Goal: Communication & Community: Ask a question

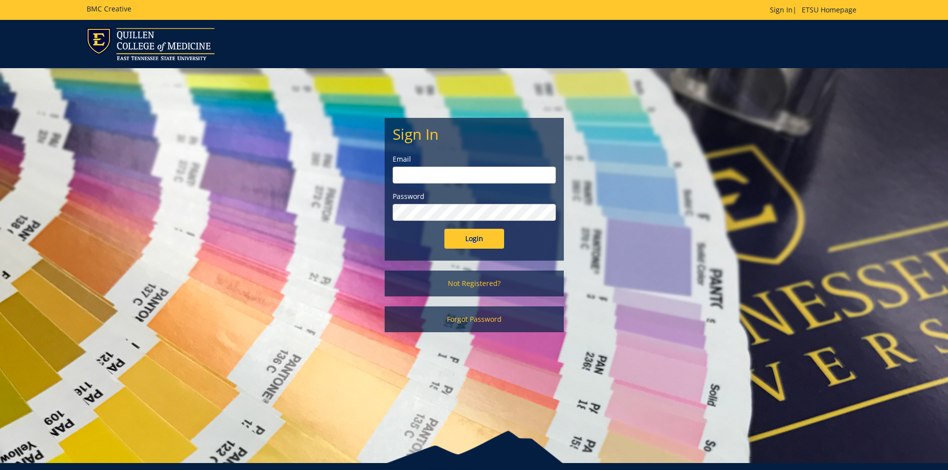
type input "[EMAIL_ADDRESS][DOMAIN_NAME]"
click at [485, 242] on input "Login" at bounding box center [474, 239] width 60 height 20
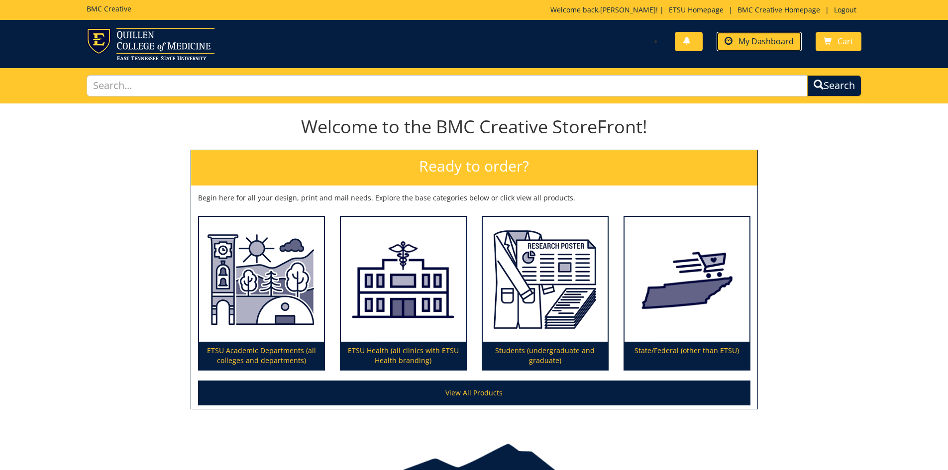
click at [756, 38] on span "My Dashboard" at bounding box center [765, 41] width 55 height 11
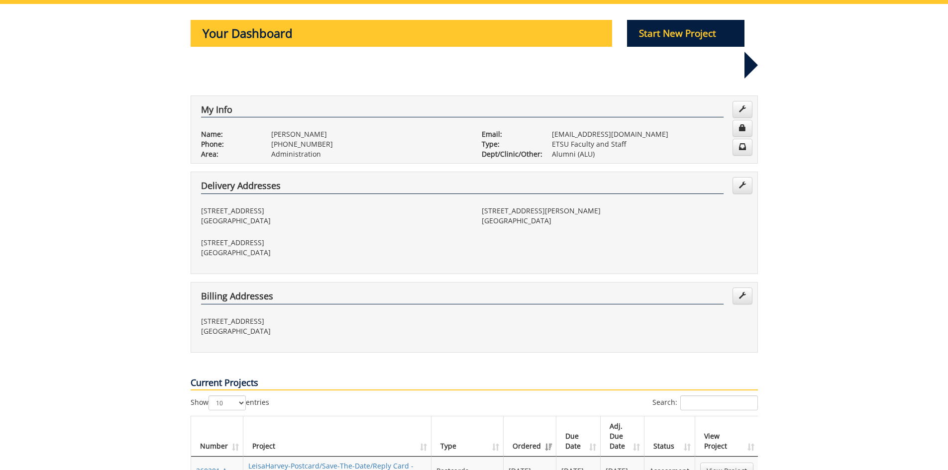
scroll to position [149, 0]
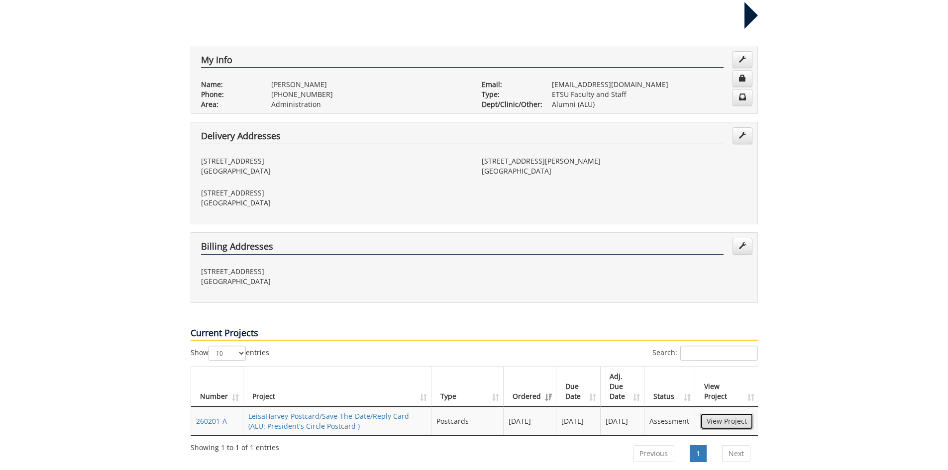
click at [738, 413] on link "View Project" at bounding box center [726, 421] width 53 height 17
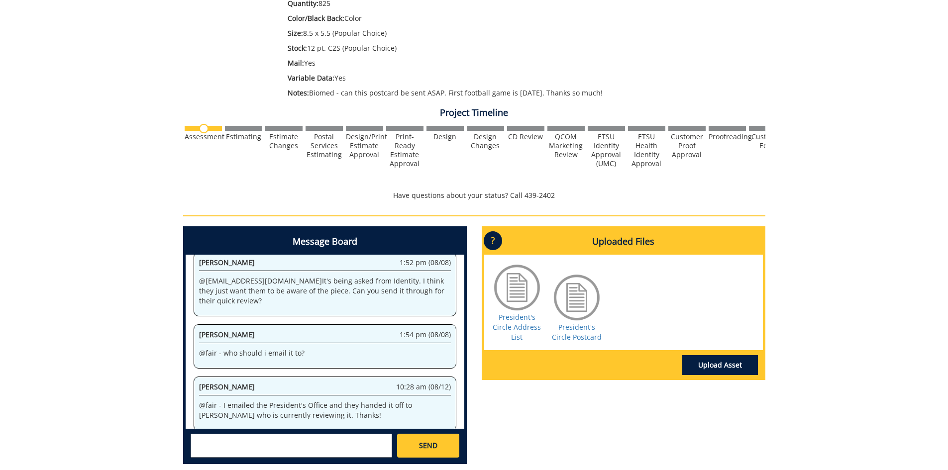
scroll to position [298, 0]
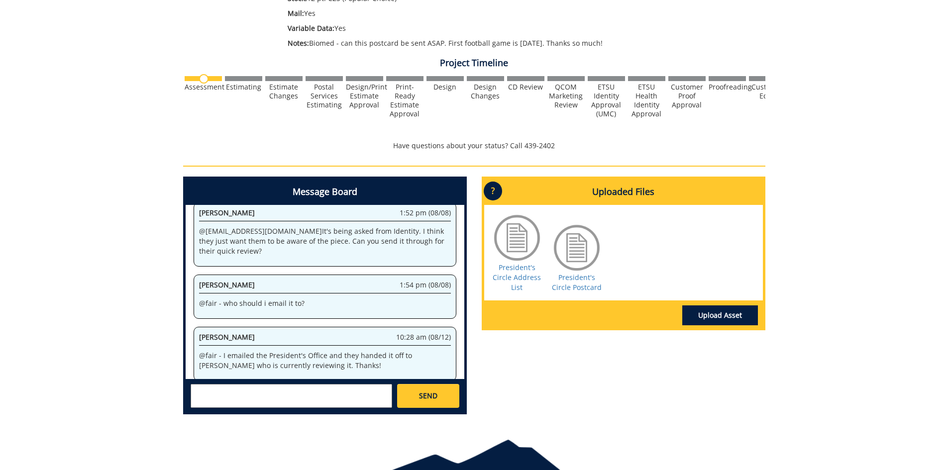
click at [321, 404] on textarea at bounding box center [291, 396] width 201 height 24
type textarea "@fair@mail.etsu.edu Do you have a status update on this postcard? The first foo…"
click at [436, 405] on link "SEND" at bounding box center [428, 396] width 62 height 24
